Goal: Transaction & Acquisition: Purchase product/service

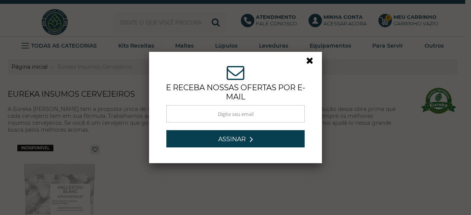
click at [306, 61] on link at bounding box center [313, 63] width 14 height 14
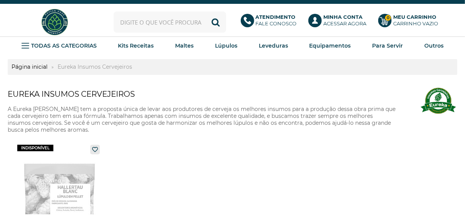
click at [155, 23] on input "text" at bounding box center [170, 22] width 112 height 21
paste input "PKKP"
click at [160, 21] on input "PKKP" at bounding box center [170, 22] width 112 height 21
type input "P"
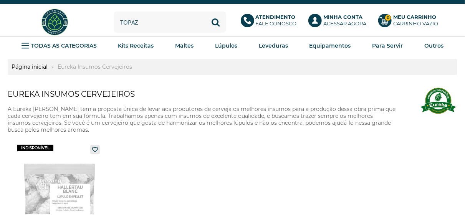
type input "topaz"
click at [205, 12] on button "Buscar" at bounding box center [215, 22] width 21 height 21
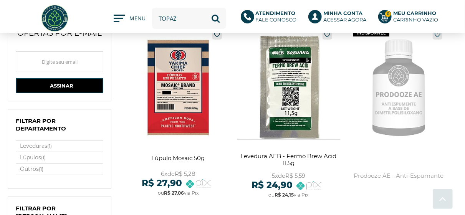
scroll to position [115, 0]
